Goal: Check status: Check status

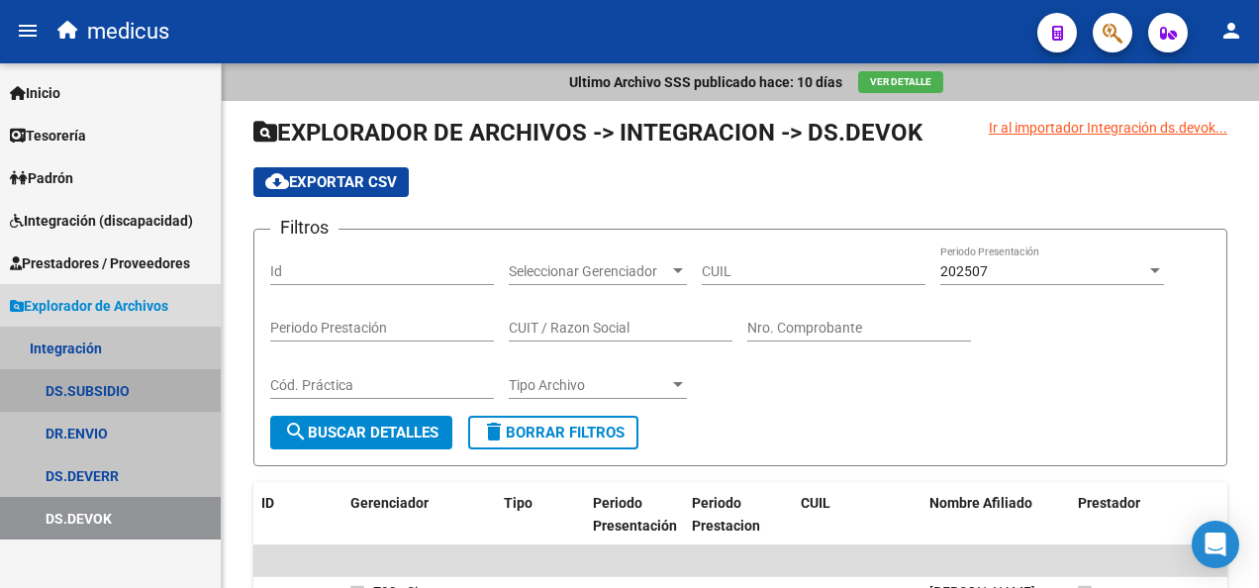
click at [107, 386] on link "DS.SUBSIDIO" at bounding box center [110, 390] width 221 height 43
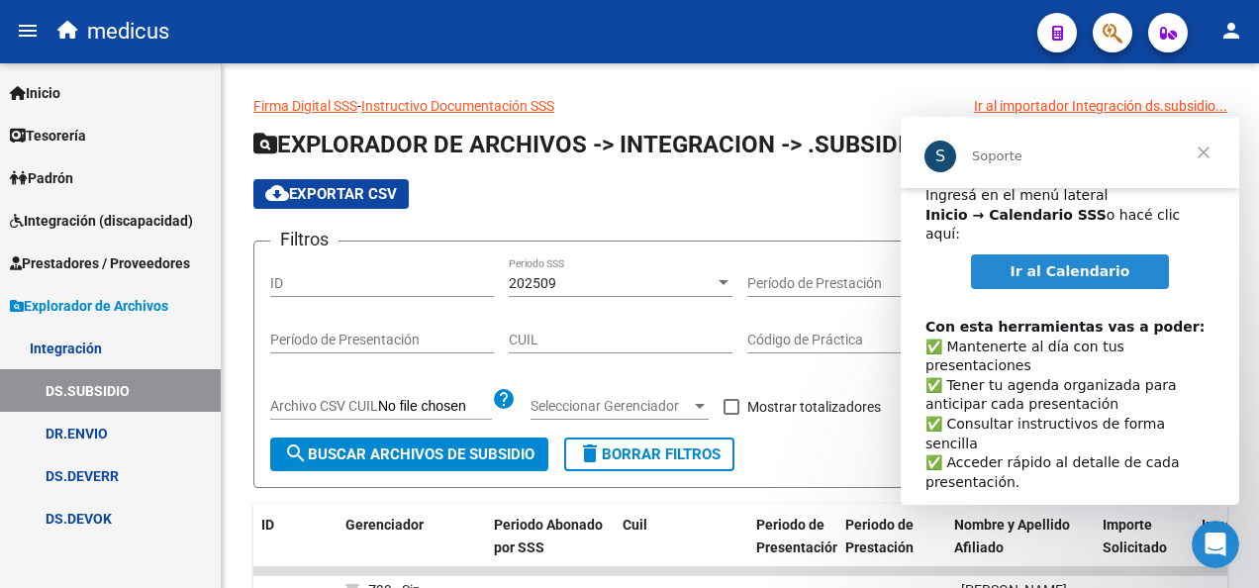
scroll to position [102, 0]
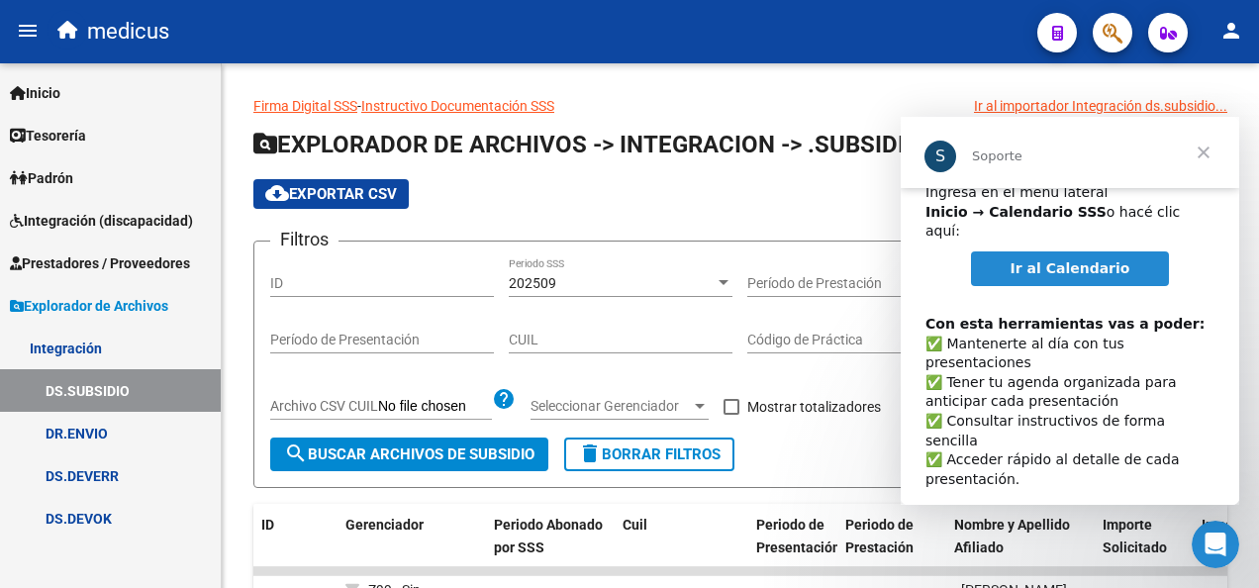
click at [1089, 260] on span "Ir al Calendario" at bounding box center [1071, 268] width 120 height 16
click at [1203, 143] on span "Cerrar" at bounding box center [1203, 152] width 71 height 71
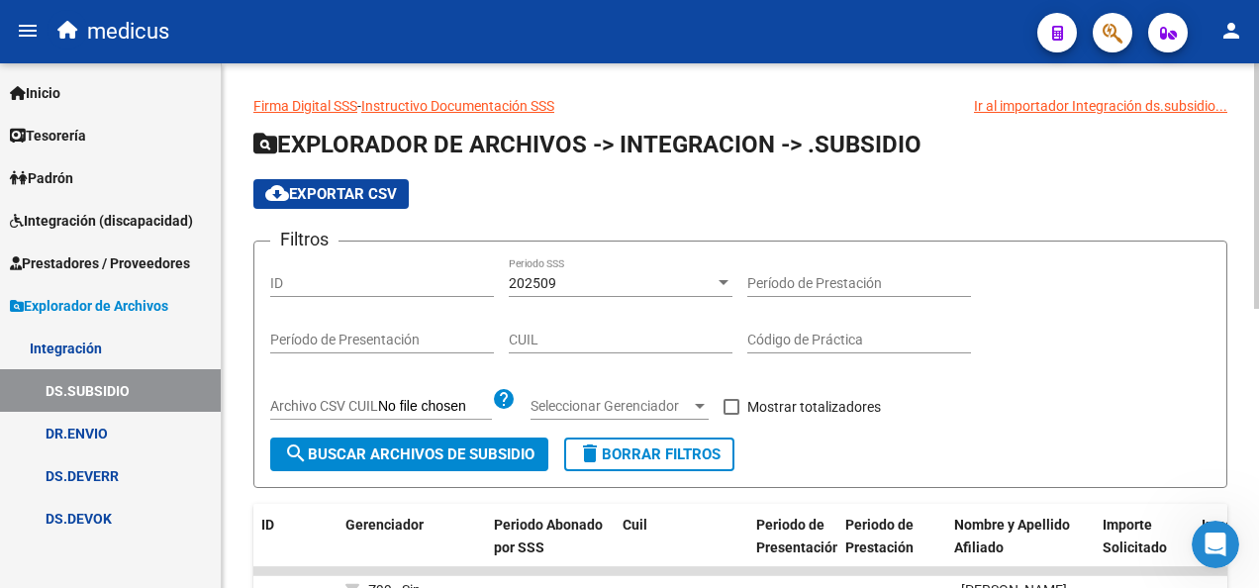
click at [586, 337] on input "CUIL" at bounding box center [621, 340] width 224 height 17
paste input "20-52327835-6"
type input "20-52327835-6"
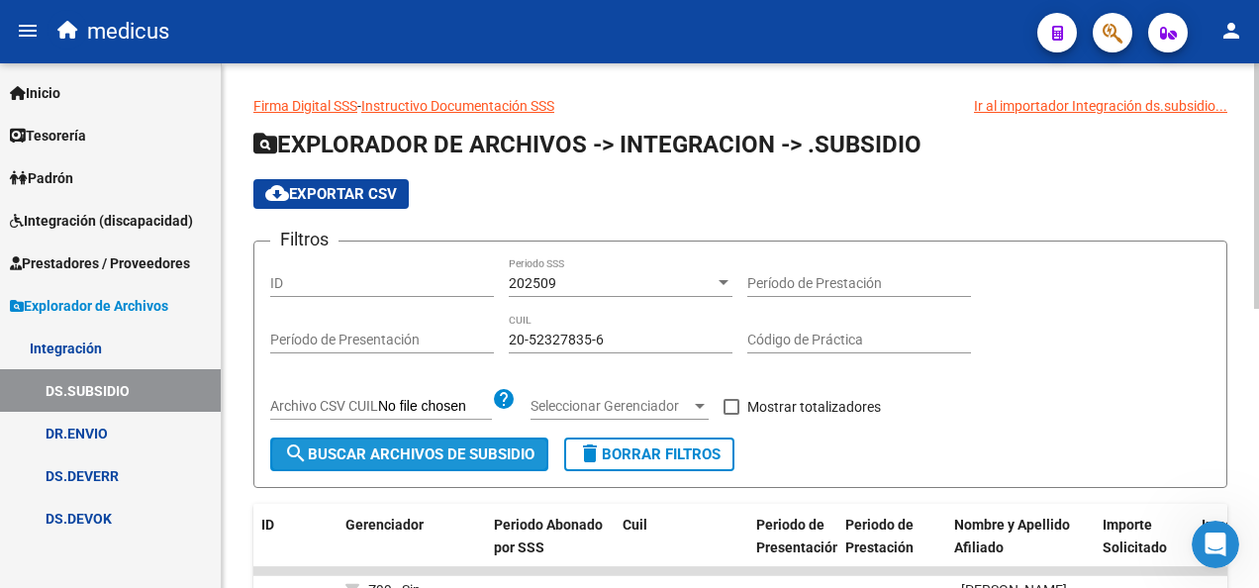
click at [515, 453] on span "search Buscar Archivos de Subsidio" at bounding box center [409, 454] width 250 height 18
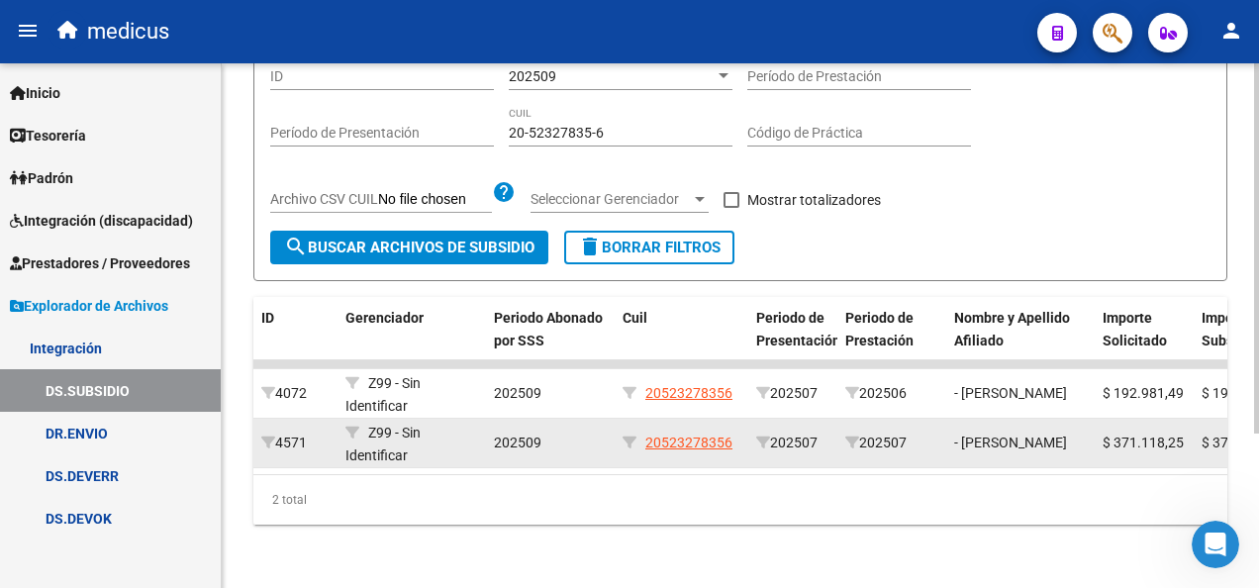
scroll to position [121, 0]
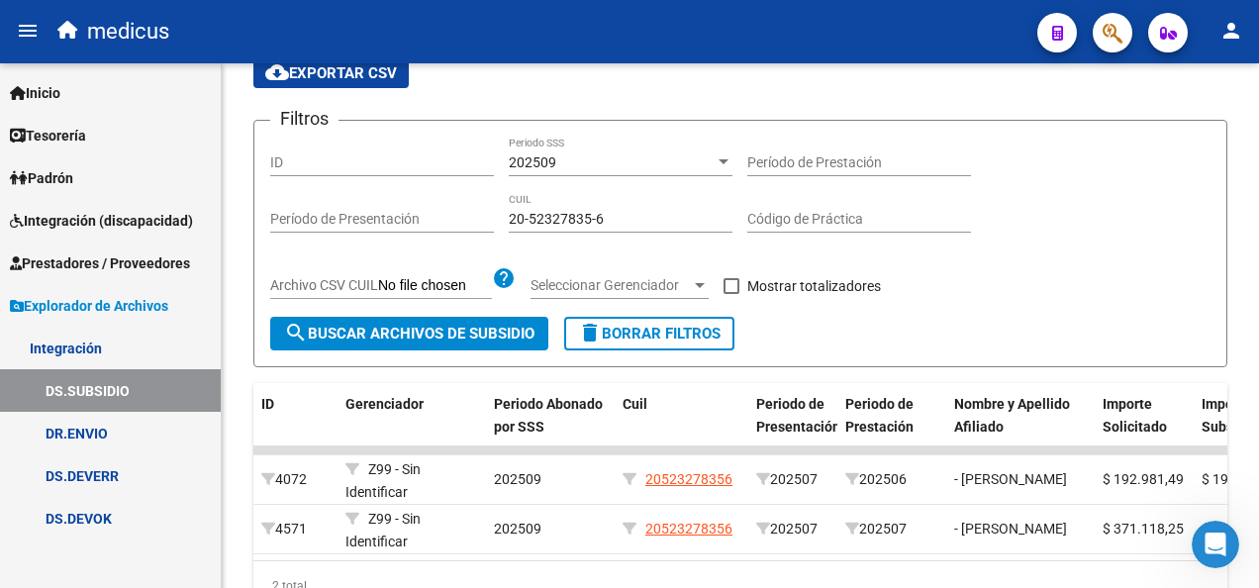
click at [151, 430] on link "DR.ENVIO" at bounding box center [110, 433] width 221 height 43
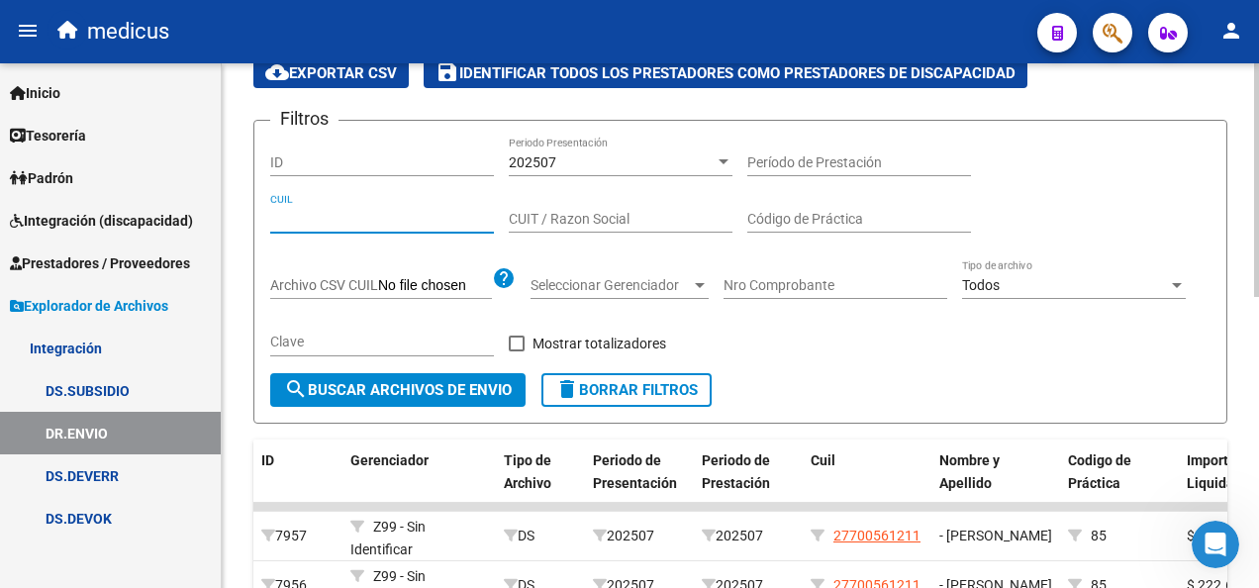
click at [382, 224] on input "CUIL" at bounding box center [382, 219] width 224 height 17
paste input "20-52327835-6"
type input "20-52327835-6"
click at [474, 389] on span "search Buscar Archivos de Envio" at bounding box center [398, 390] width 228 height 18
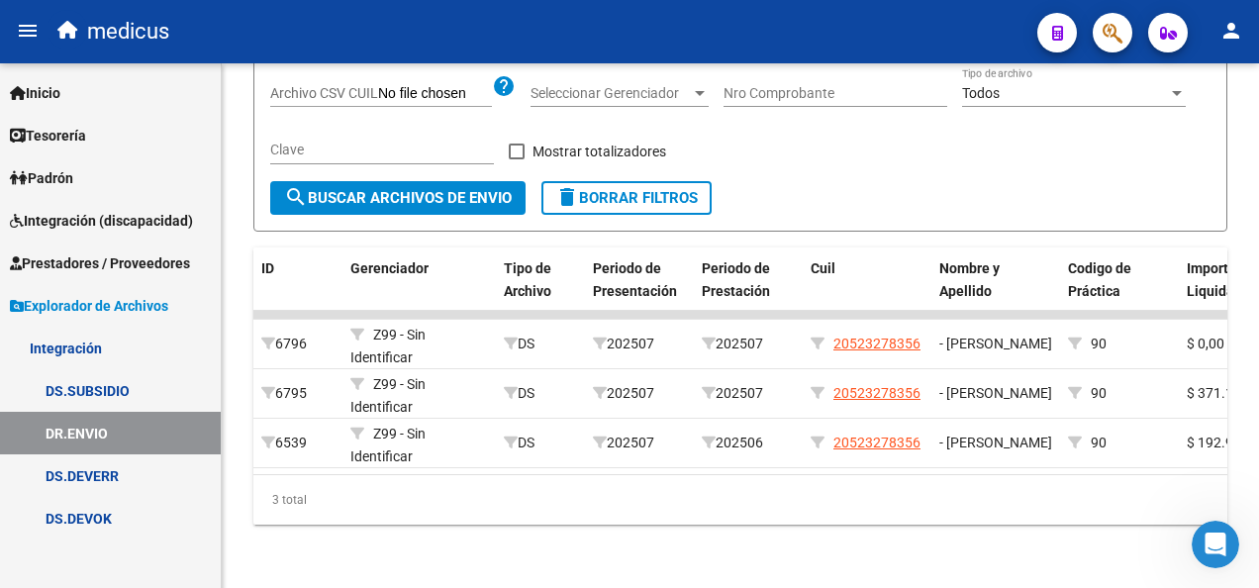
drag, startPoint x: 161, startPoint y: 389, endPoint x: 204, endPoint y: 388, distance: 42.6
click at [161, 389] on link "DS.SUBSIDIO" at bounding box center [110, 390] width 221 height 43
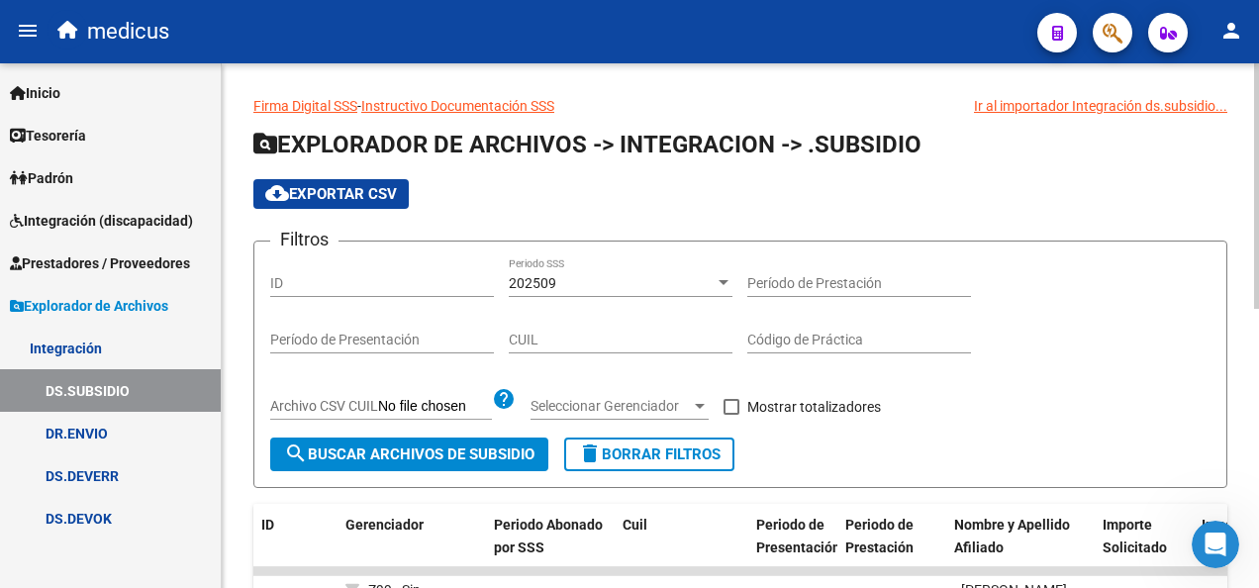
click at [570, 341] on input "CUIL" at bounding box center [621, 340] width 224 height 17
paste input "20-52327835-6"
type input "20-52327835-6"
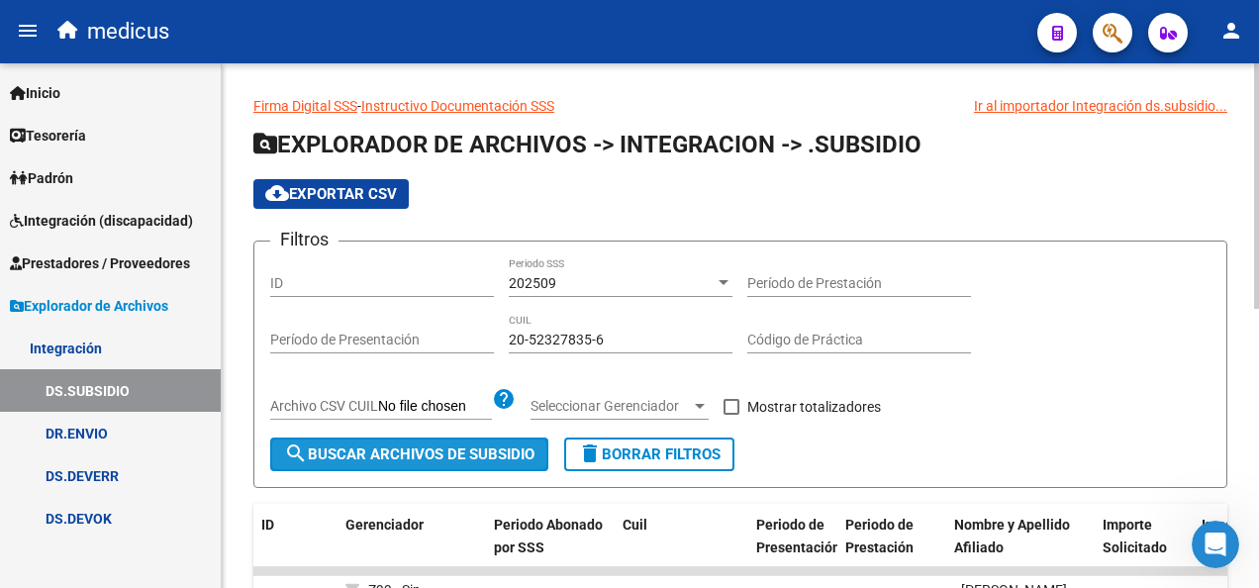
click at [503, 457] on span "search Buscar Archivos de Subsidio" at bounding box center [409, 454] width 250 height 18
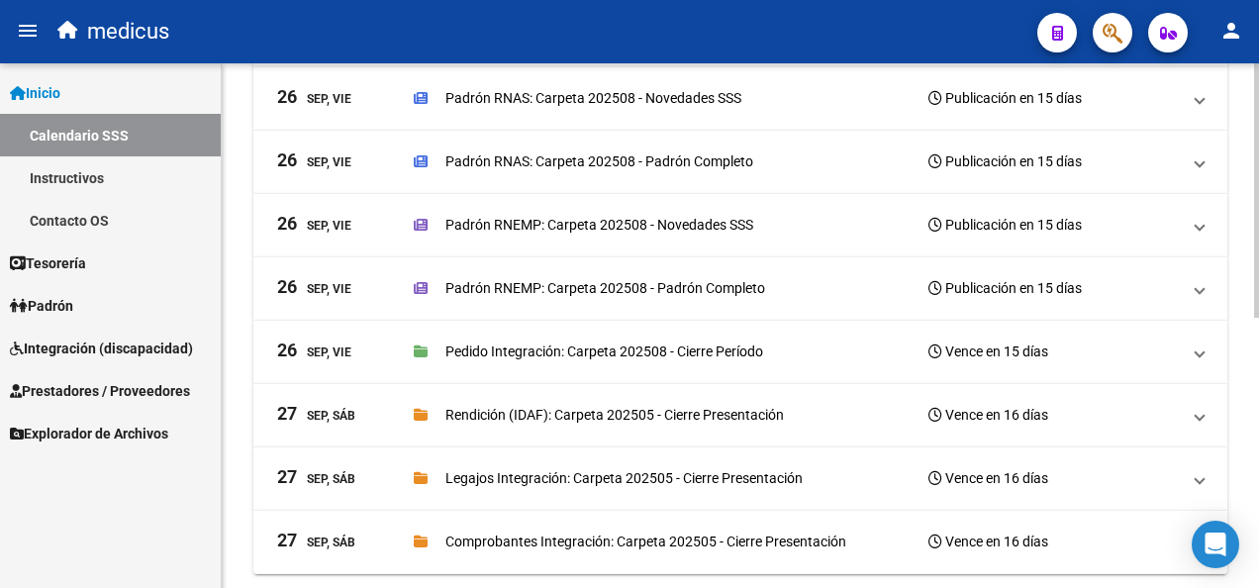
scroll to position [558, 0]
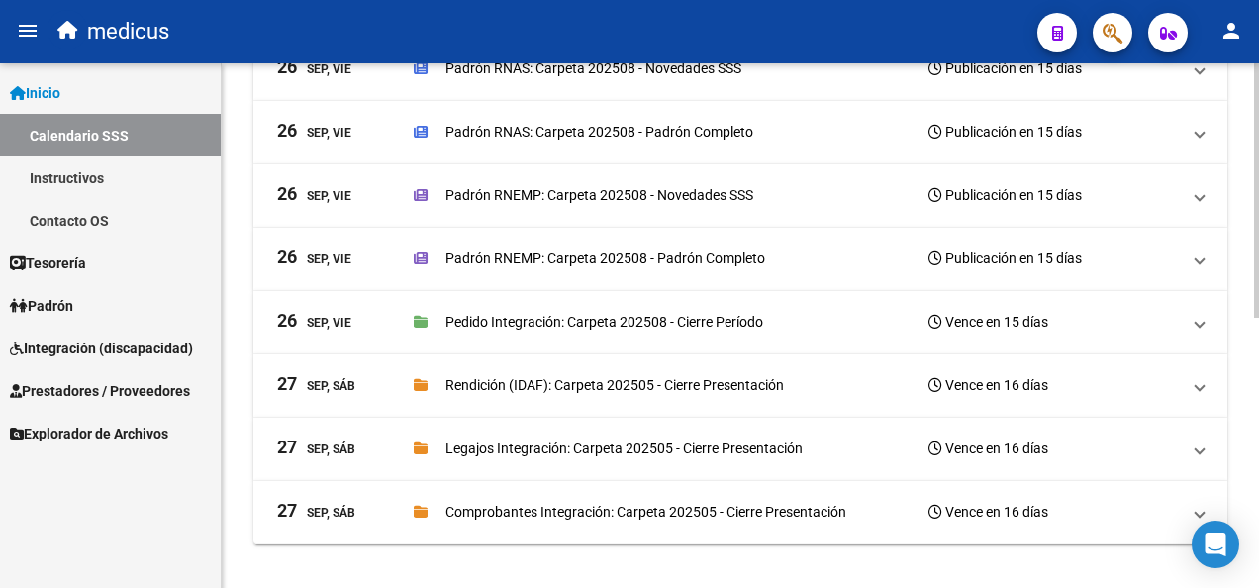
click at [1192, 328] on span "[DATE], Vie Pedido Integración: Carpeta 202508 - Cierre Período Vence en 15 días" at bounding box center [736, 322] width 919 height 28
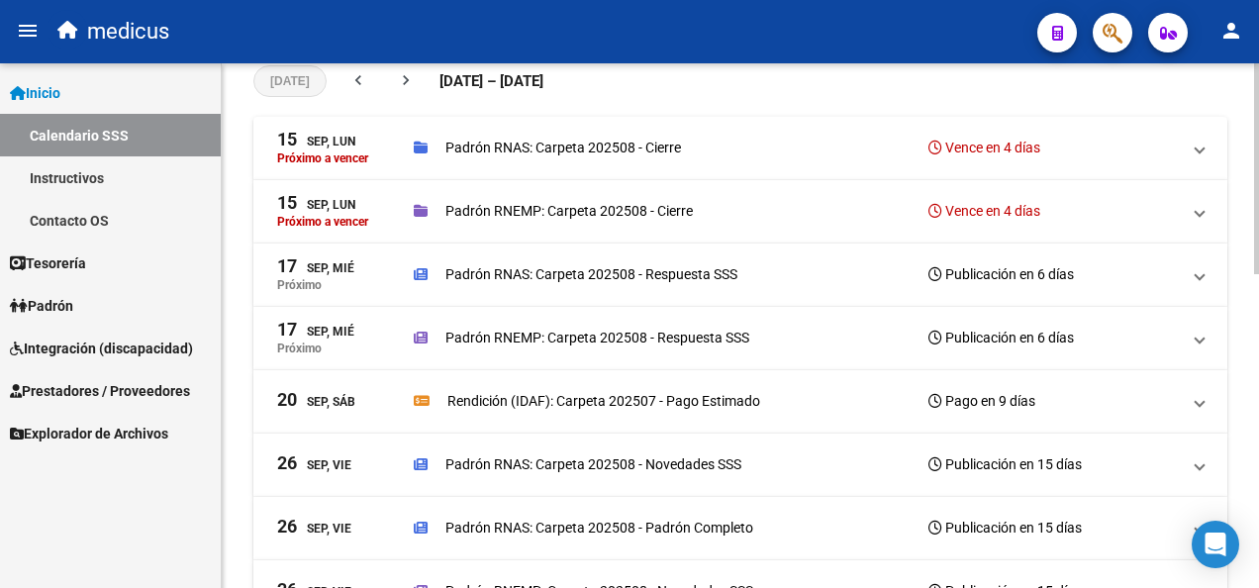
scroll to position [0, 0]
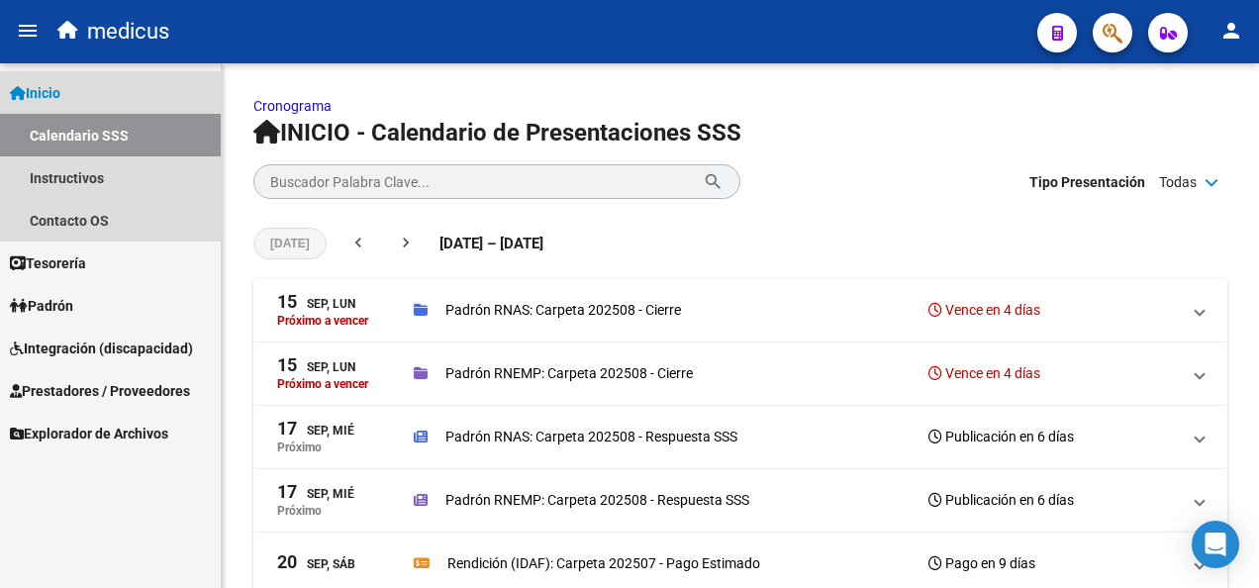
click at [53, 89] on span "Inicio" at bounding box center [35, 93] width 50 height 22
